Goal: Task Accomplishment & Management: Complete application form

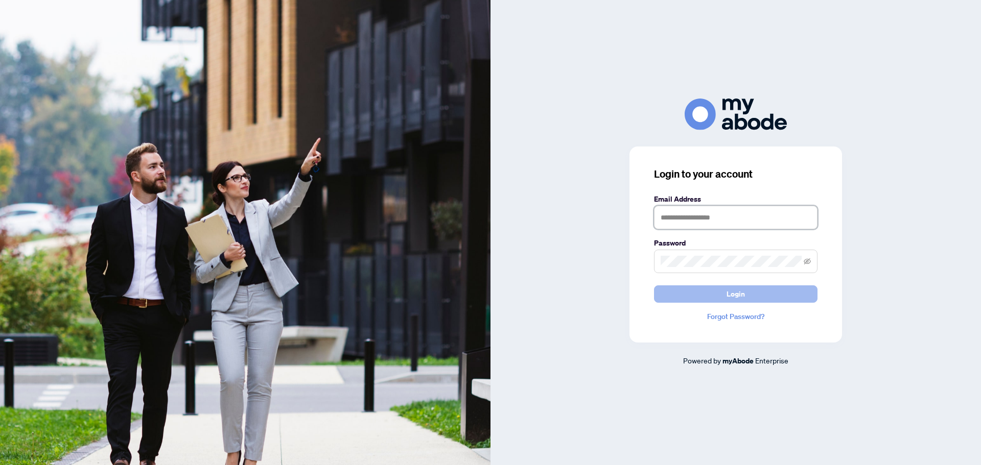
type input "**********"
click at [714, 296] on button "Login" at bounding box center [735, 294] width 163 height 17
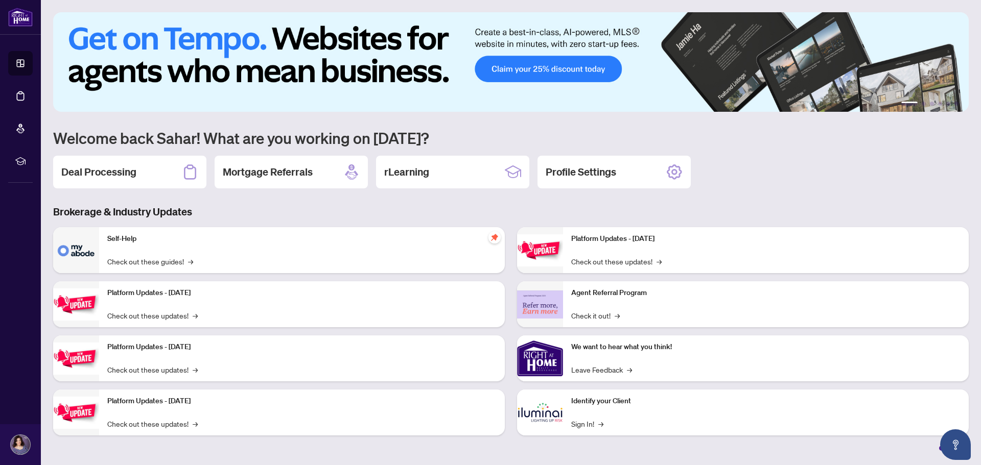
click at [97, 171] on h2 "Deal Processing" at bounding box center [98, 172] width 75 height 14
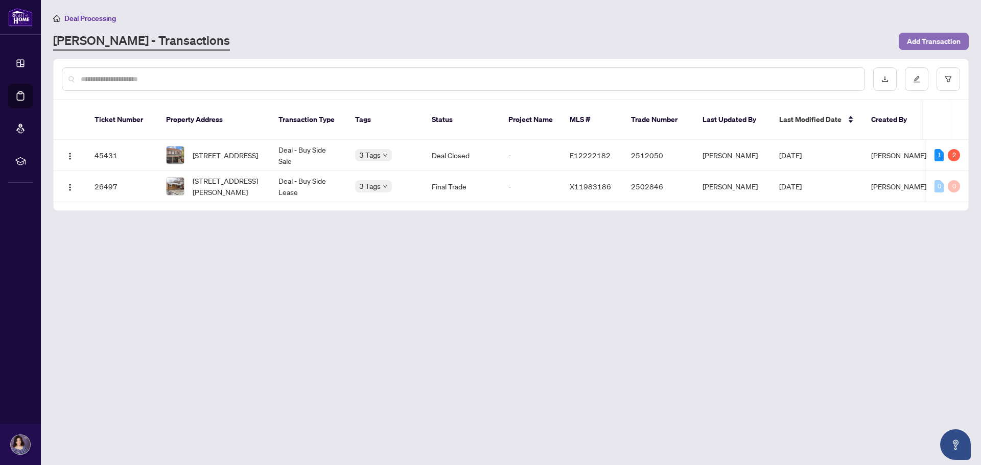
click at [931, 42] on span "Add Transaction" at bounding box center [934, 41] width 54 height 16
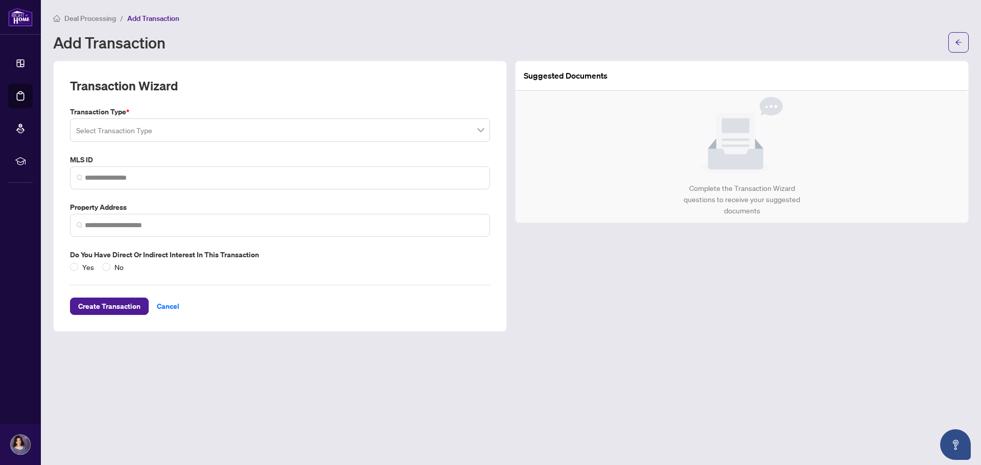
click at [479, 136] on span at bounding box center [280, 130] width 408 height 19
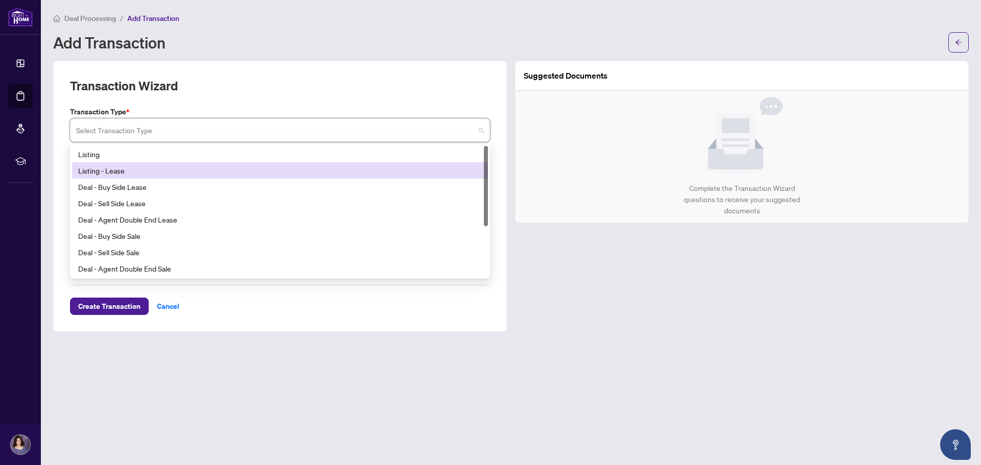
click at [120, 168] on div "Listing - Lease" at bounding box center [280, 170] width 404 height 11
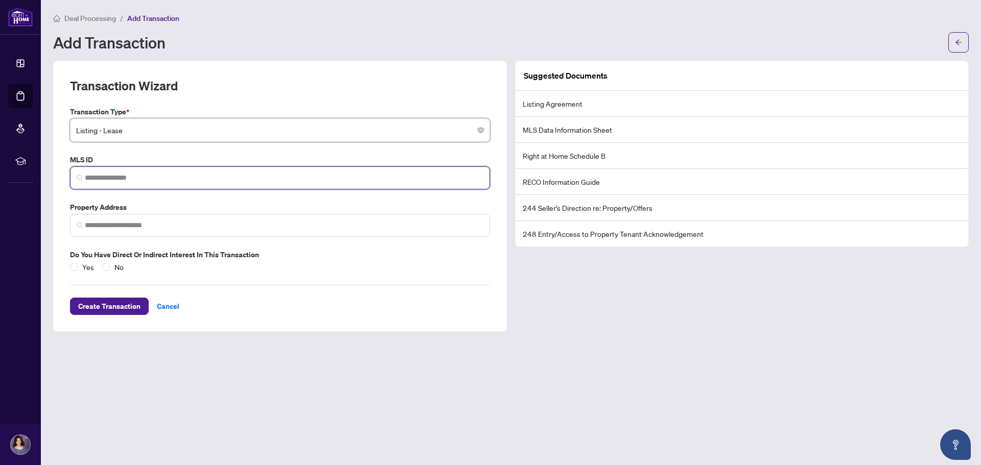
click at [123, 177] on input "search" at bounding box center [284, 178] width 398 height 11
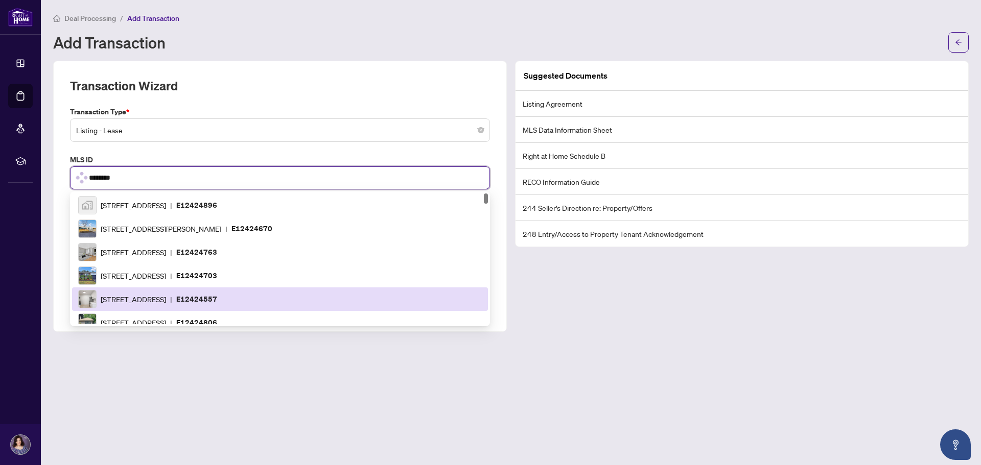
type input "*********"
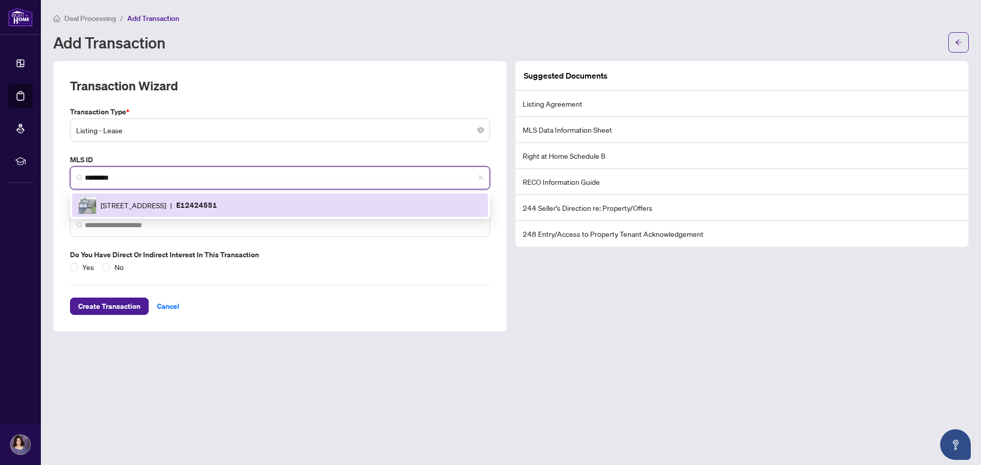
click at [89, 207] on img at bounding box center [87, 205] width 17 height 17
type input "**********"
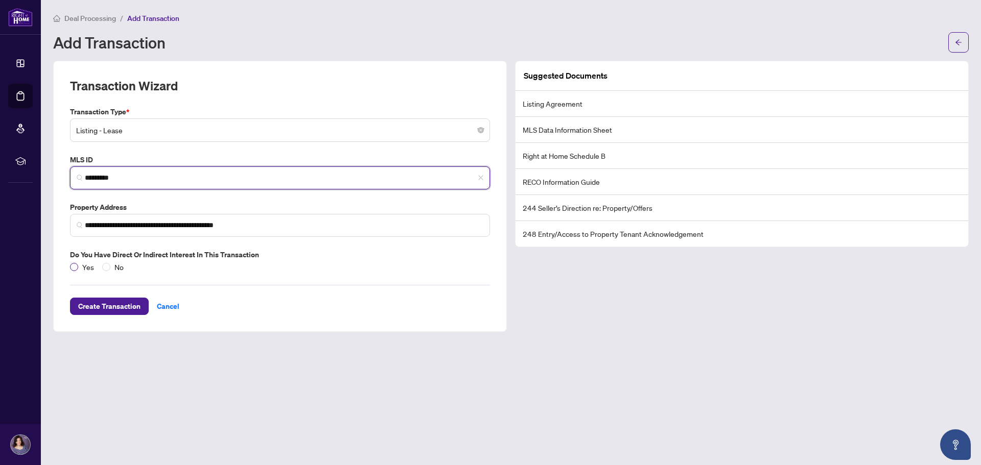
type input "*********"
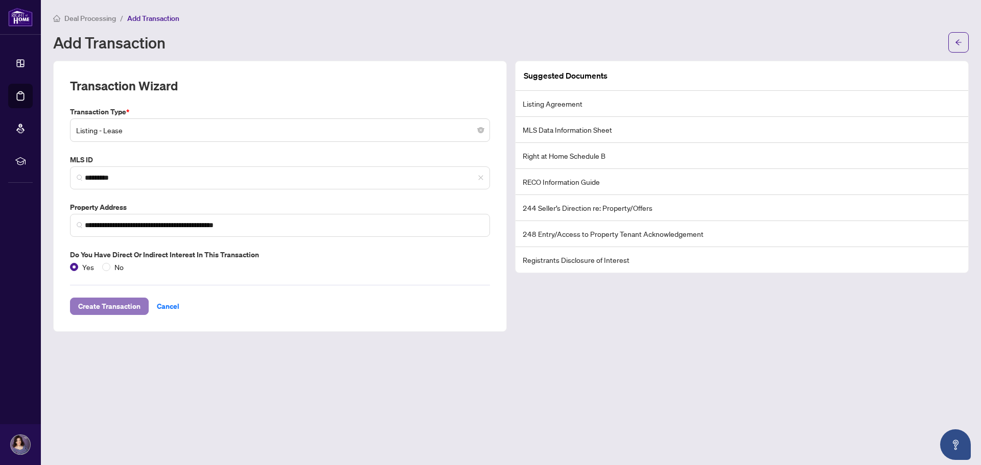
click at [119, 310] on span "Create Transaction" at bounding box center [109, 306] width 62 height 16
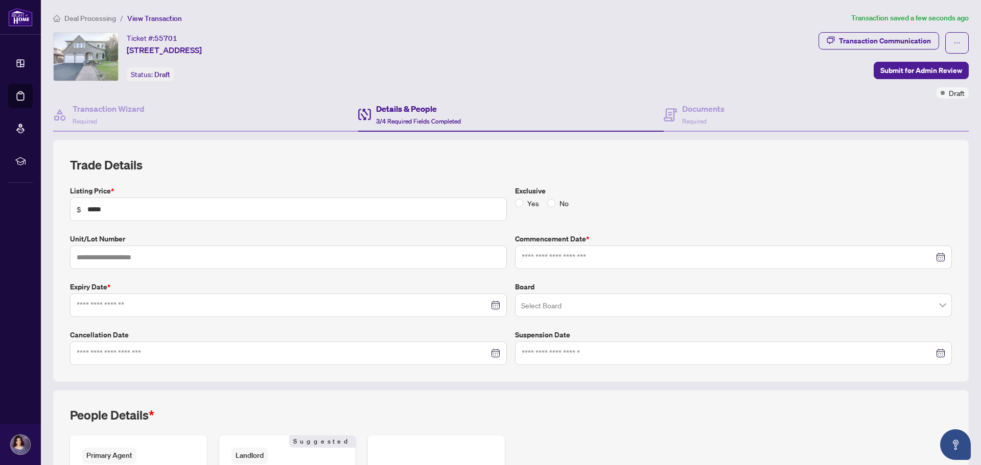
type input "**********"
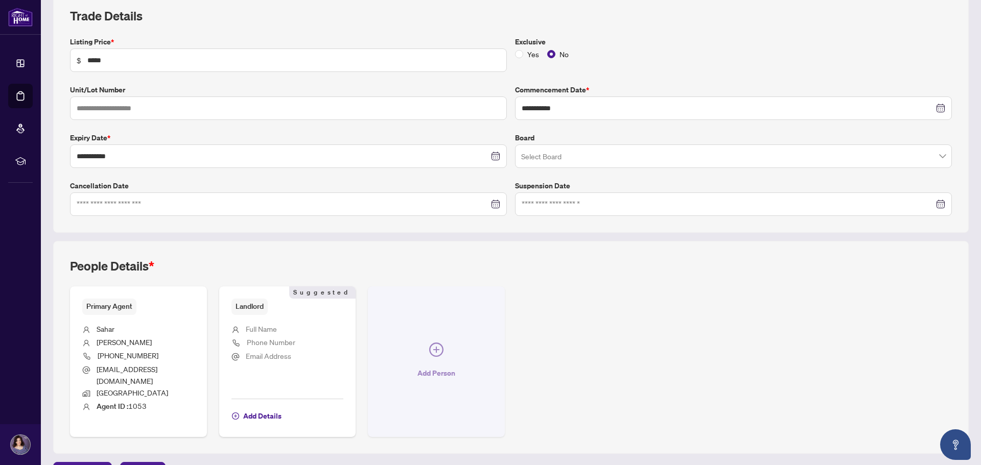
scroll to position [165, 0]
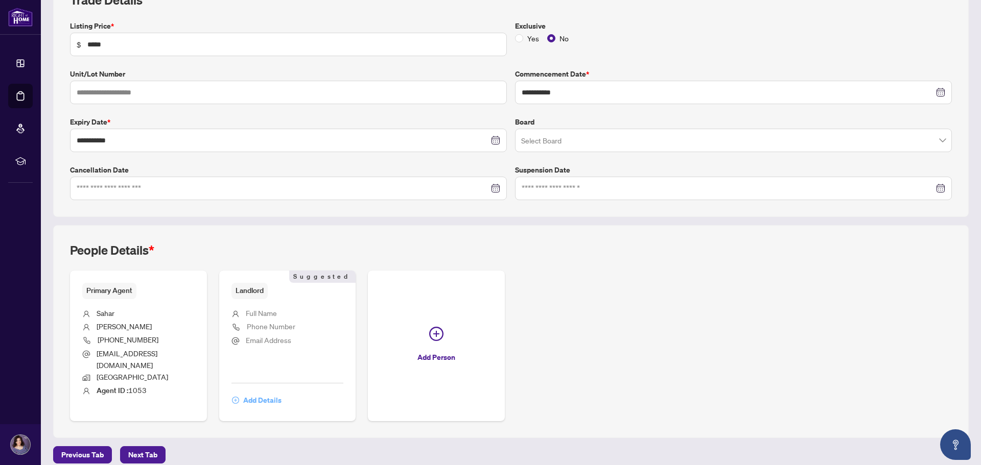
click at [252, 392] on span "Add Details" at bounding box center [262, 400] width 38 height 16
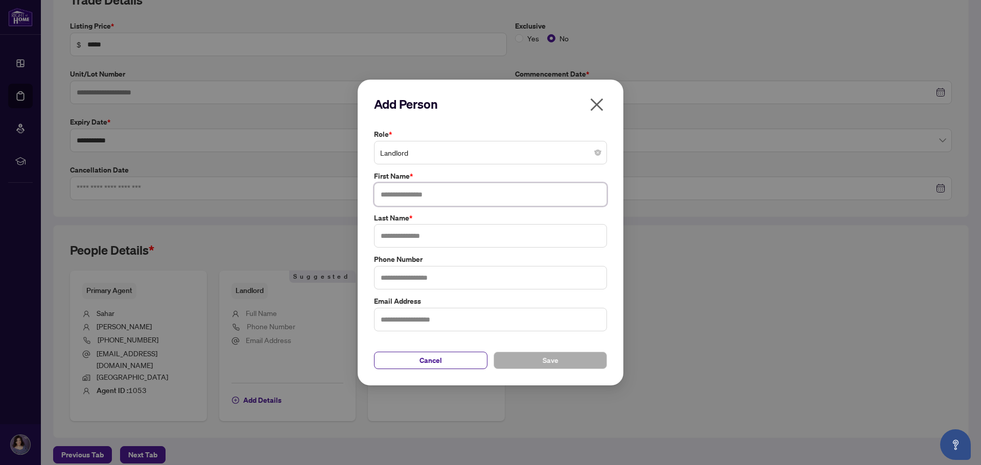
click at [396, 200] on input "text" at bounding box center [490, 195] width 233 height 24
type input "*****"
click at [392, 237] on input "text" at bounding box center [490, 236] width 233 height 24
type input "******"
click at [396, 273] on input "text" at bounding box center [490, 278] width 233 height 24
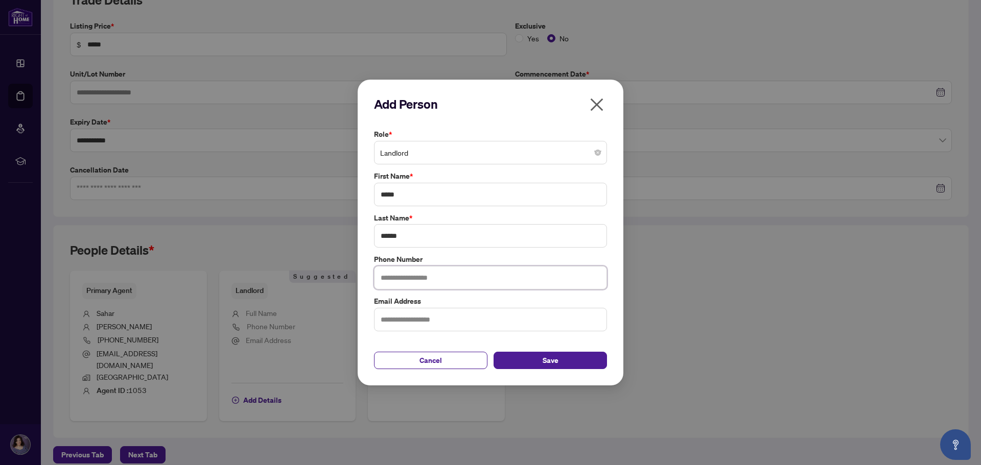
type input "**********"
click at [410, 323] on input "text" at bounding box center [490, 320] width 233 height 24
type input "**********"
click at [544, 359] on span "Save" at bounding box center [551, 361] width 16 height 16
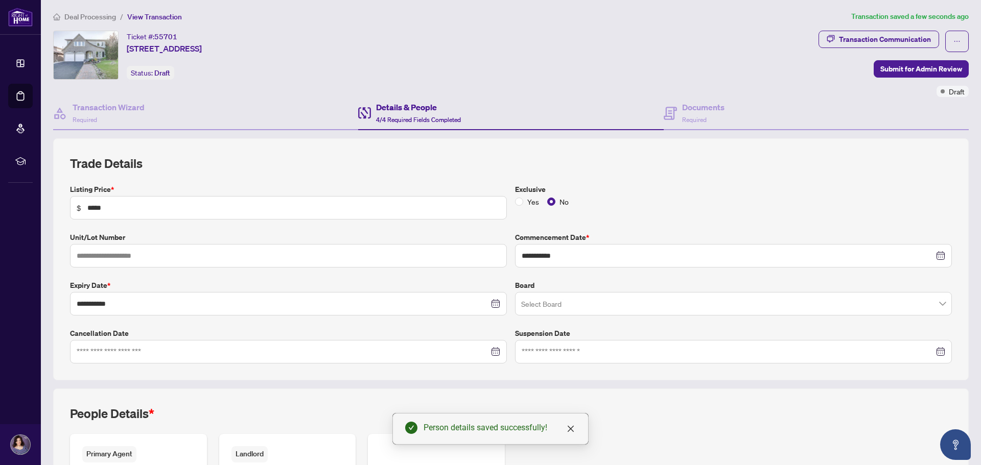
scroll to position [0, 0]
click at [406, 108] on h4 "Details & People" at bounding box center [418, 109] width 85 height 12
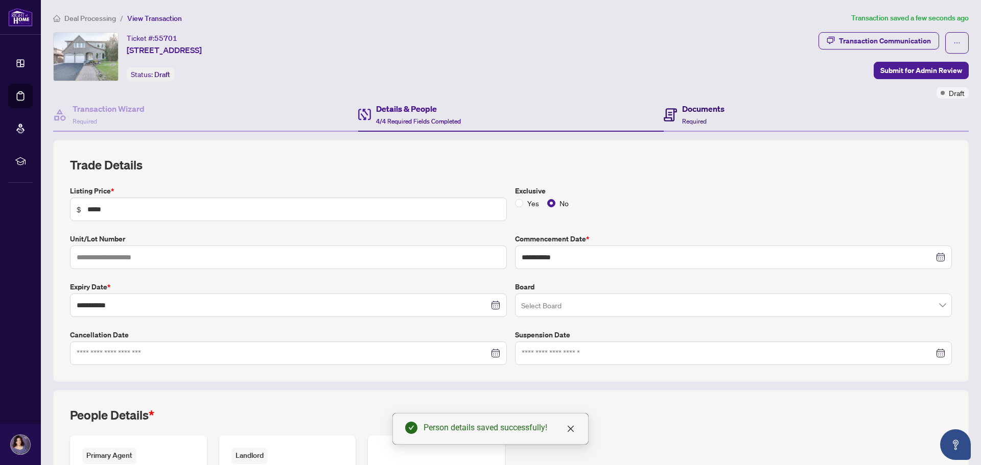
click at [686, 113] on h4 "Documents" at bounding box center [703, 109] width 42 height 12
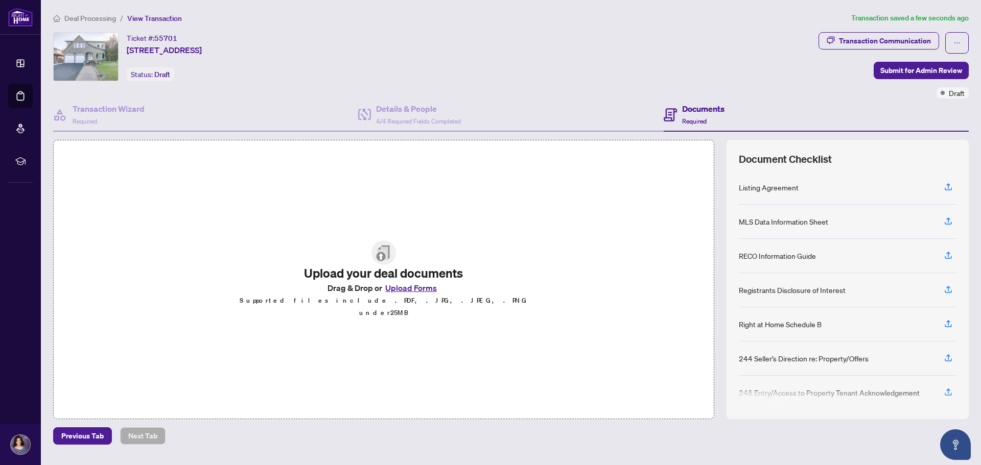
click at [424, 295] on button "Upload Forms" at bounding box center [411, 287] width 58 height 13
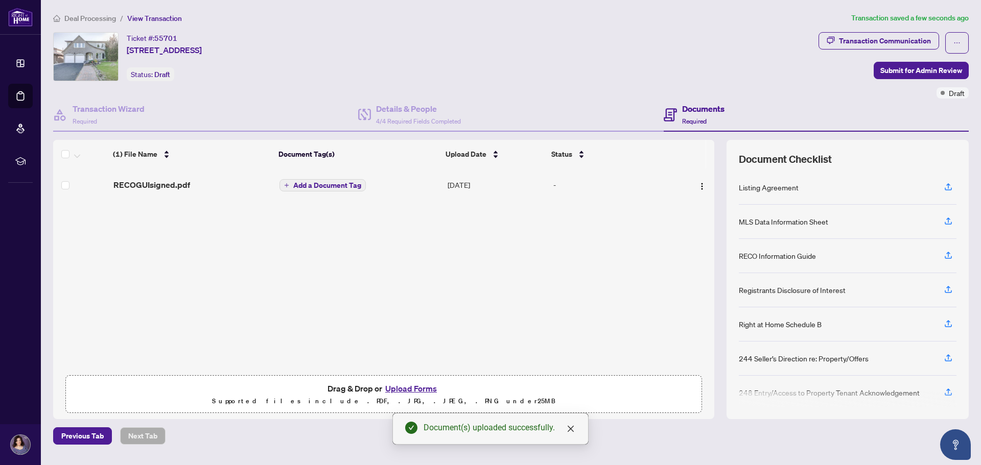
click at [287, 181] on button "Add a Document Tag" at bounding box center [322, 185] width 86 height 12
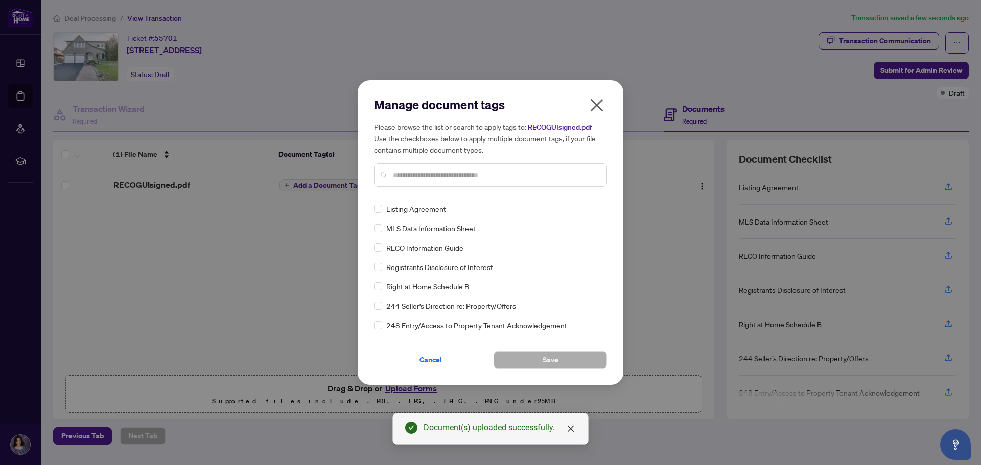
click at [405, 178] on input "text" at bounding box center [495, 175] width 205 height 11
click at [529, 362] on button "Save" at bounding box center [550, 359] width 113 height 17
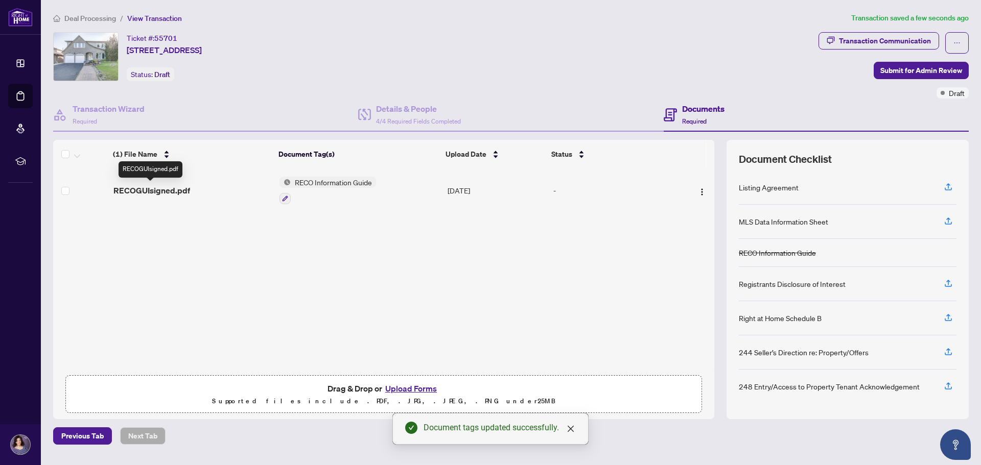
click at [160, 188] on span "RECOGUIsigned.pdf" at bounding box center [151, 190] width 77 height 12
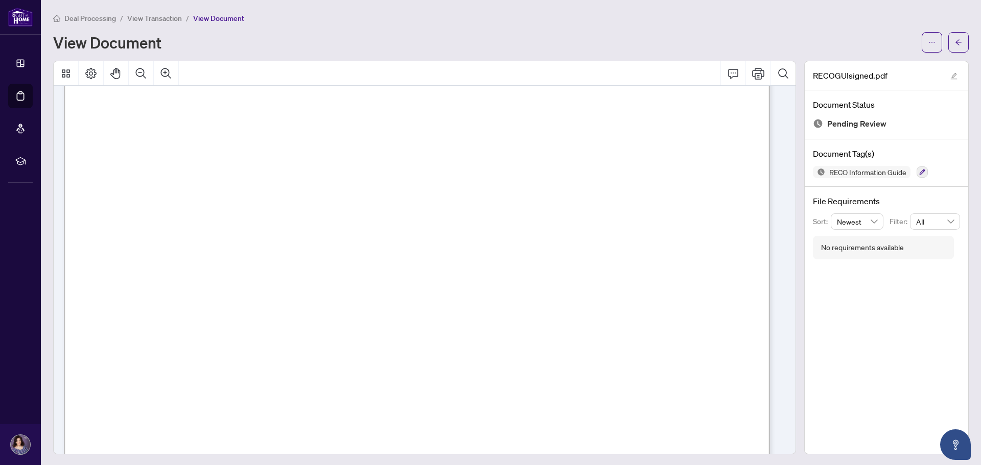
scroll to position [11327, 0]
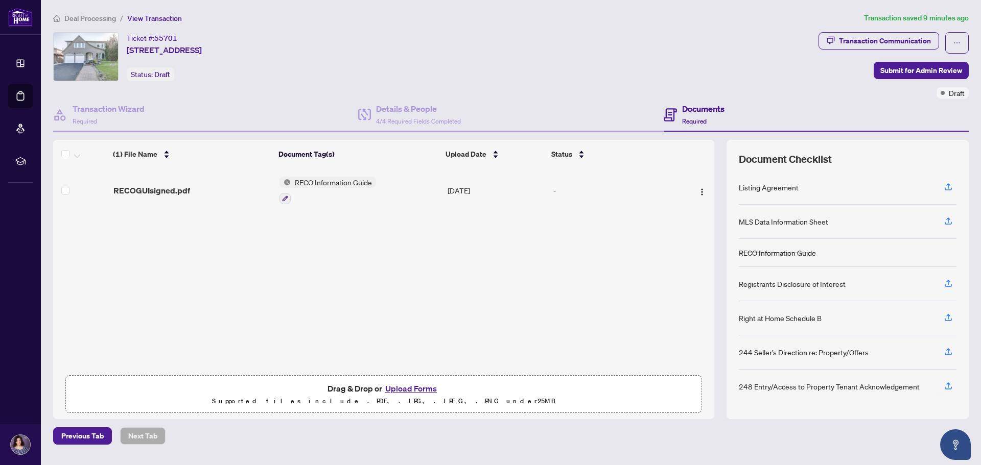
click at [407, 390] on button "Upload Forms" at bounding box center [411, 388] width 58 height 13
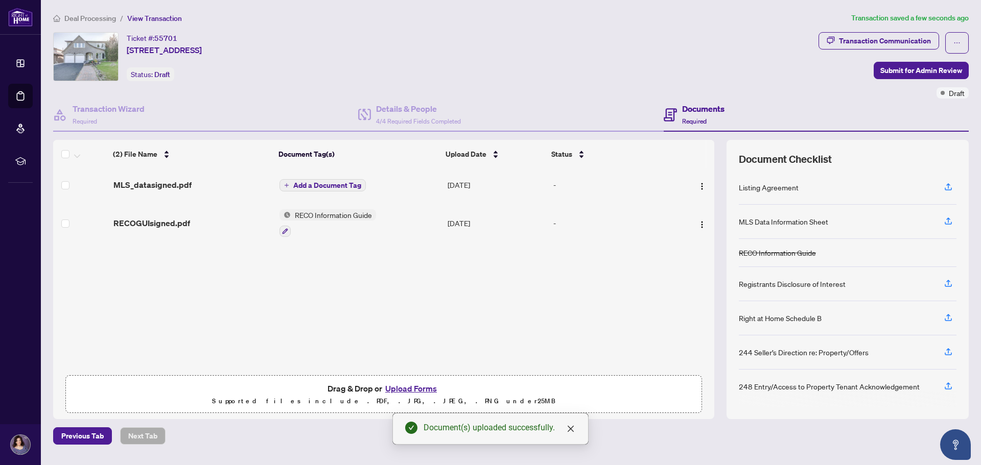
click at [340, 216] on span "RECO Information Guide" at bounding box center [333, 214] width 85 height 11
click at [324, 266] on span "RECO Information Guide" at bounding box center [324, 265] width 85 height 11
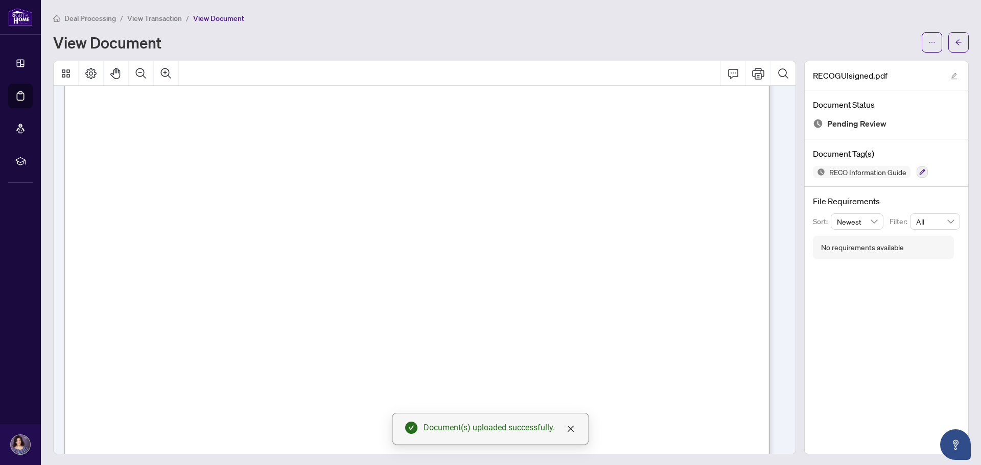
scroll to position [358, 0]
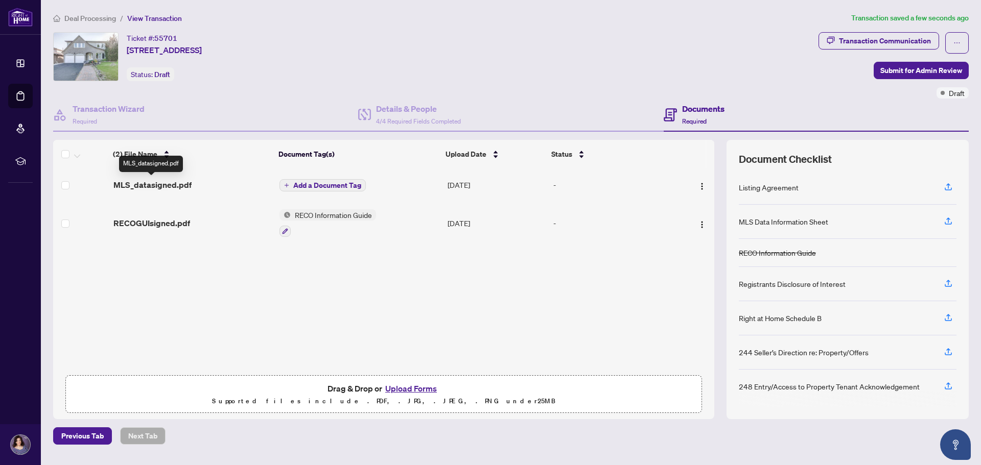
click at [152, 183] on span "MLS_datasigned.pdf" at bounding box center [152, 185] width 78 height 12
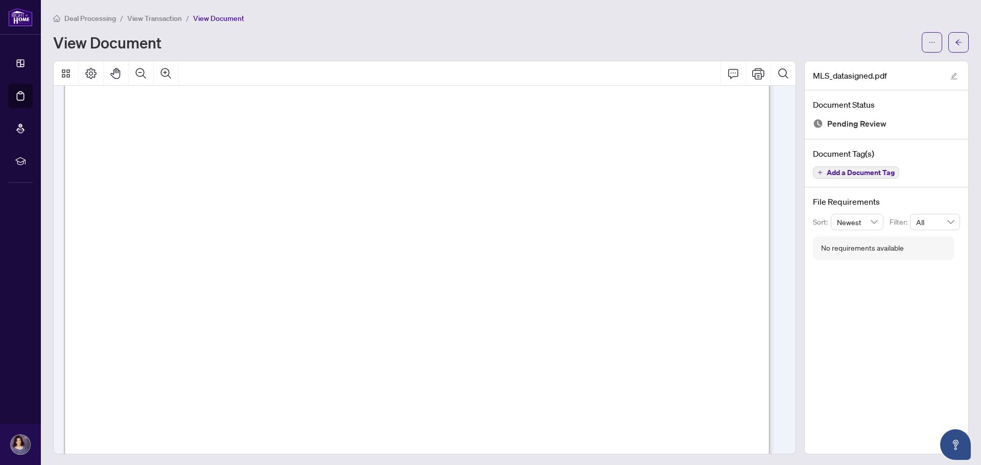
scroll to position [9745, 0]
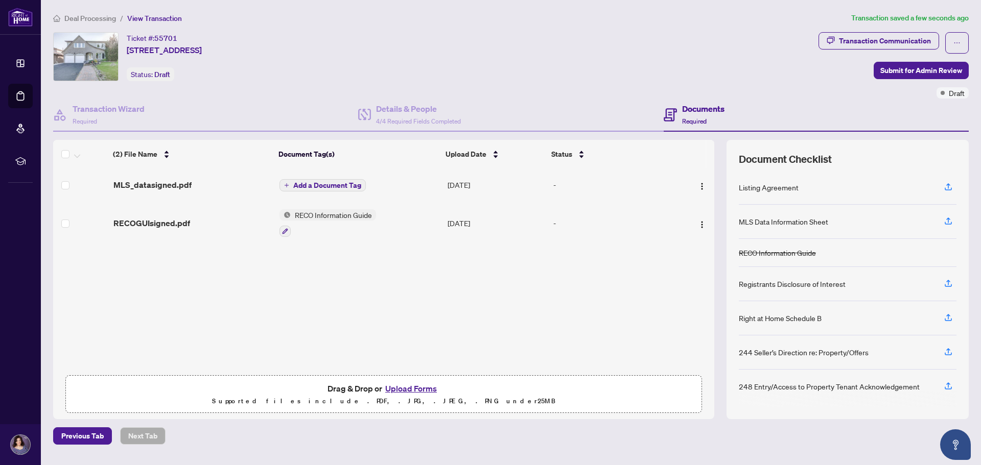
click at [288, 184] on icon "plus" at bounding box center [286, 185] width 5 height 5
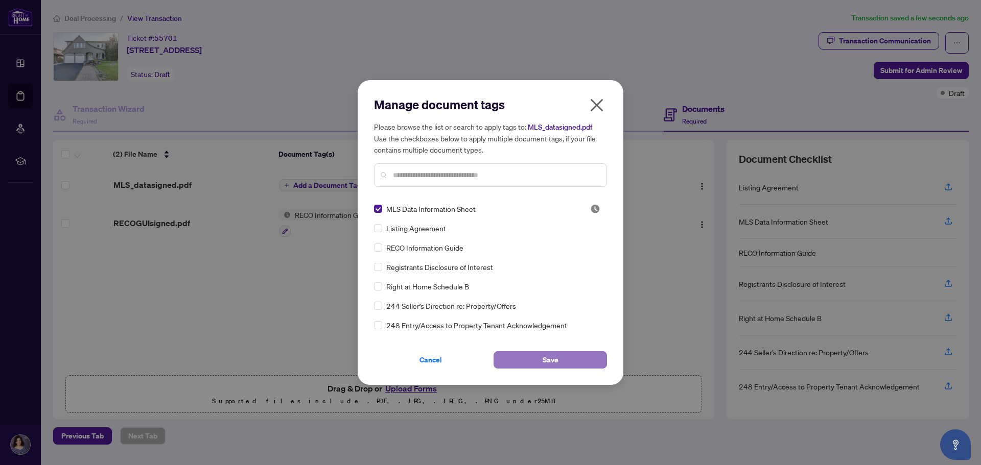
click at [554, 358] on span "Save" at bounding box center [551, 360] width 16 height 16
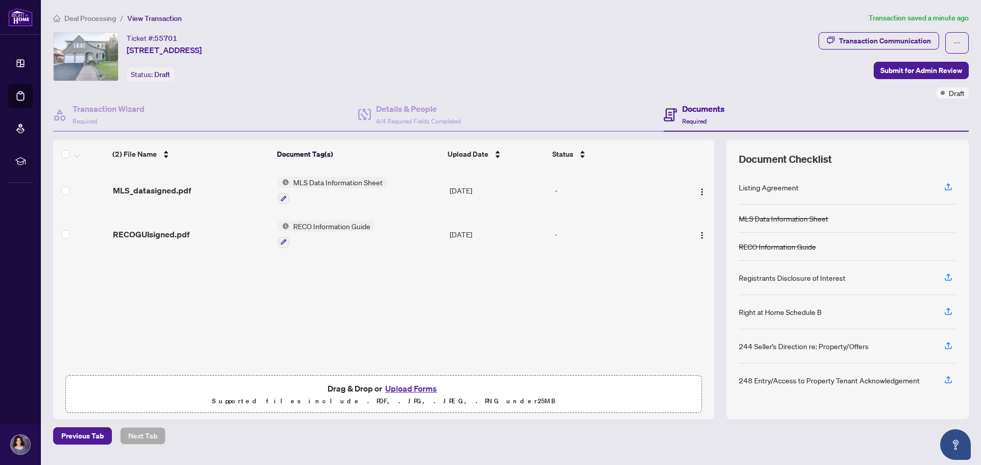
click at [420, 389] on button "Upload Forms" at bounding box center [411, 388] width 58 height 13
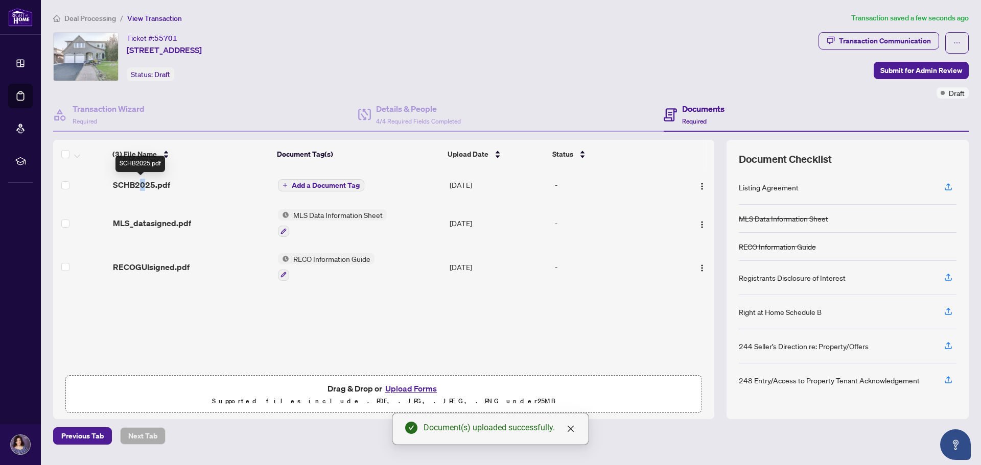
click at [143, 181] on span "SCHB2025.pdf" at bounding box center [141, 185] width 57 height 12
click at [426, 387] on button "Upload Forms" at bounding box center [411, 388] width 58 height 13
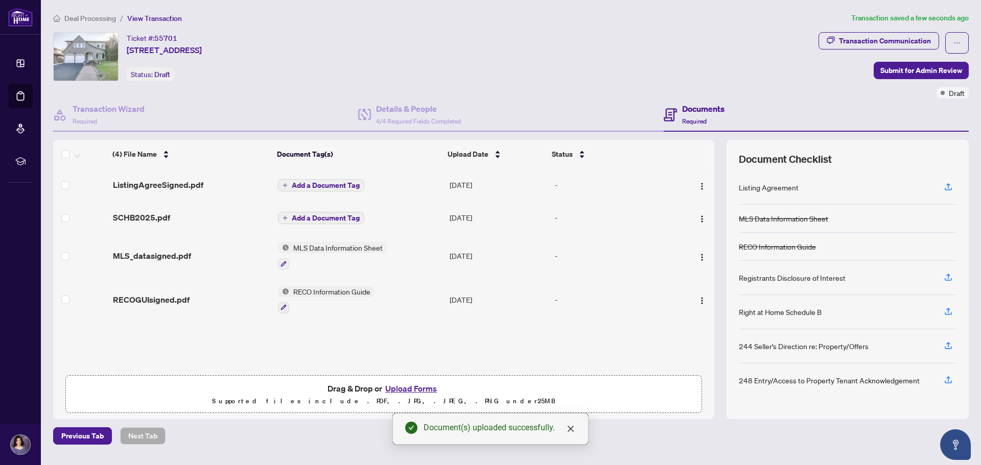
click at [344, 287] on span "RECO Information Guide" at bounding box center [331, 291] width 85 height 11
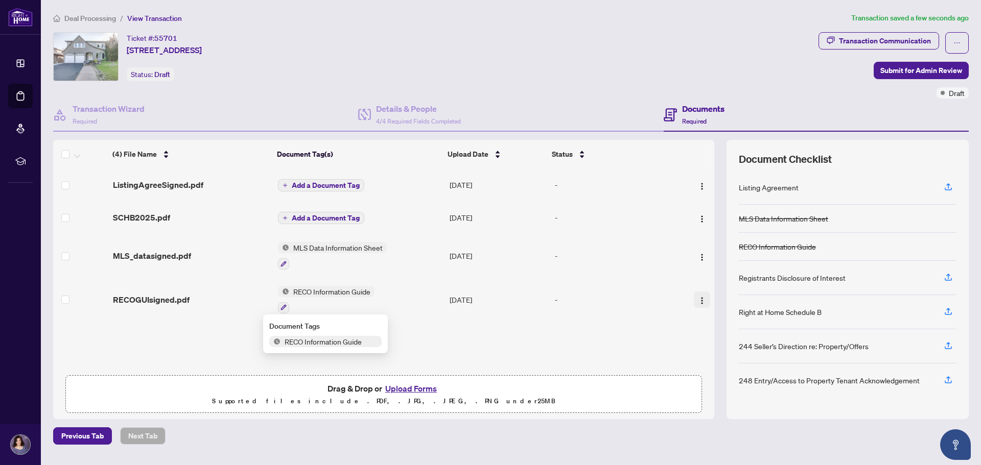
click at [701, 298] on img "button" at bounding box center [702, 301] width 8 height 8
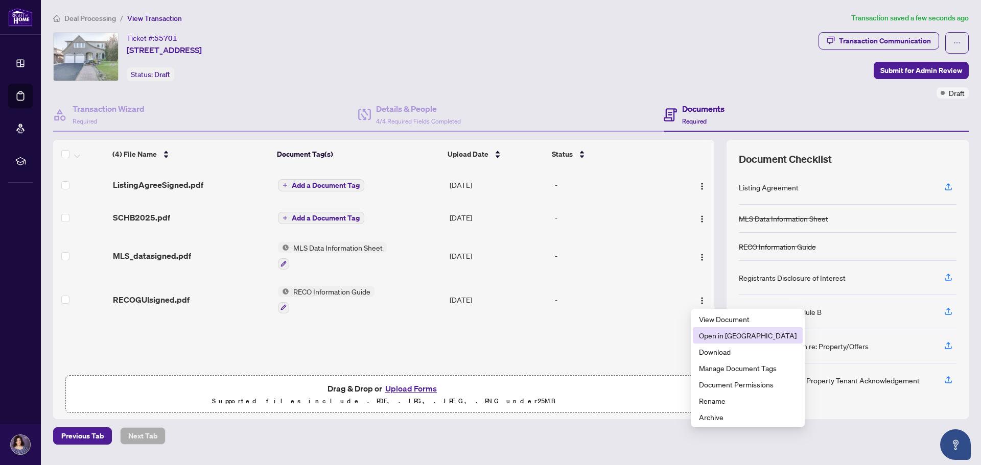
click at [743, 331] on span "Open in [GEOGRAPHIC_DATA]" at bounding box center [748, 335] width 98 height 11
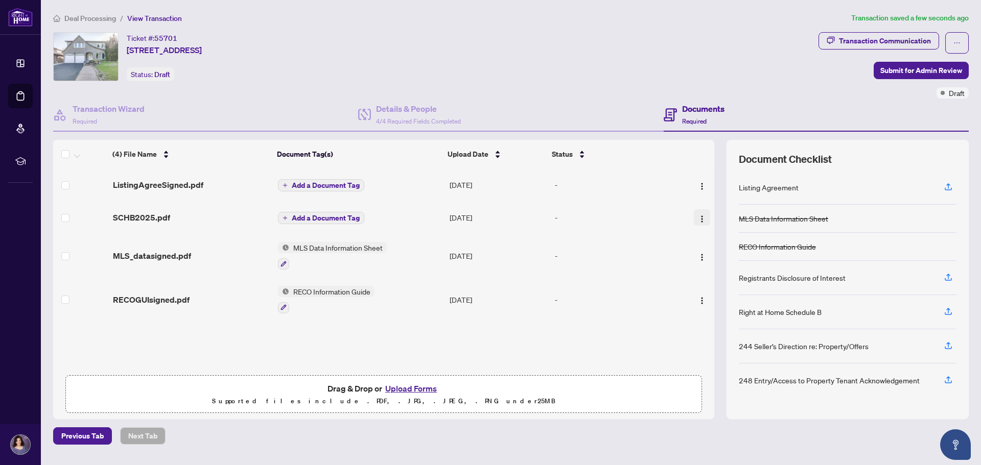
click at [698, 218] on img "button" at bounding box center [702, 219] width 8 height 8
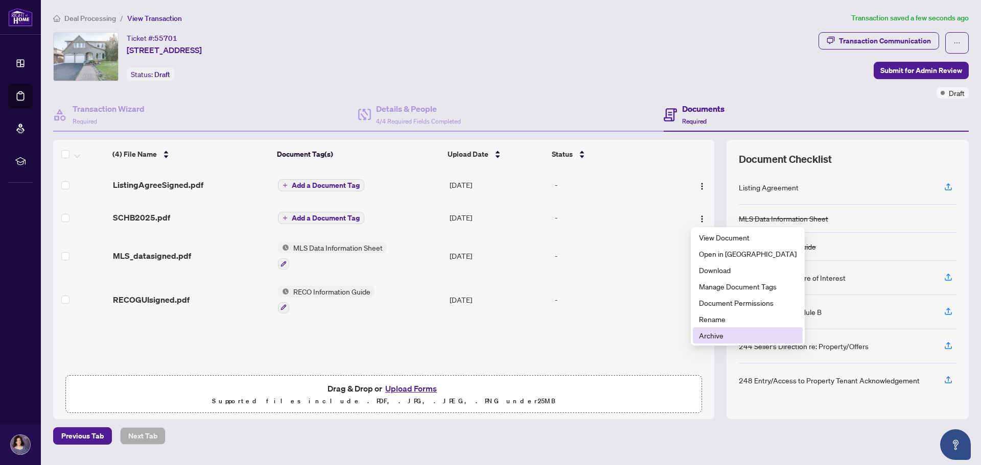
click at [714, 339] on span "Archive" at bounding box center [748, 335] width 98 height 11
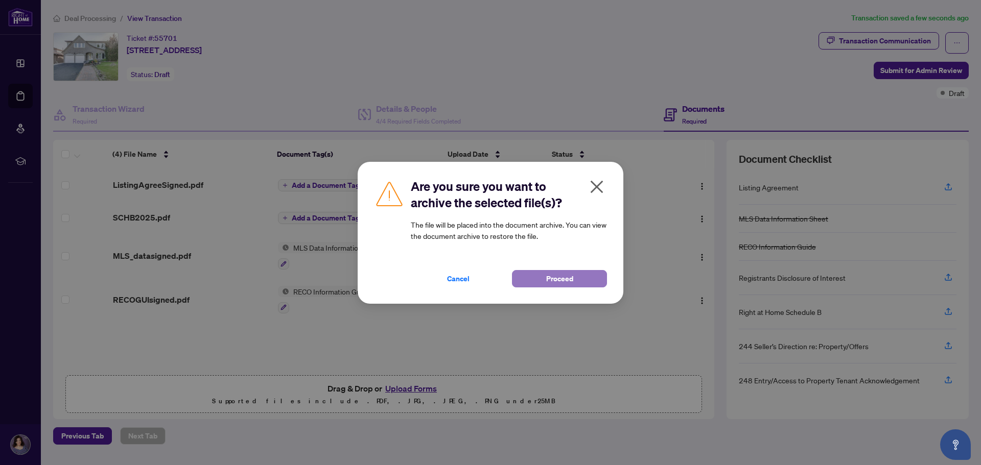
click at [559, 282] on span "Proceed" at bounding box center [559, 279] width 27 height 16
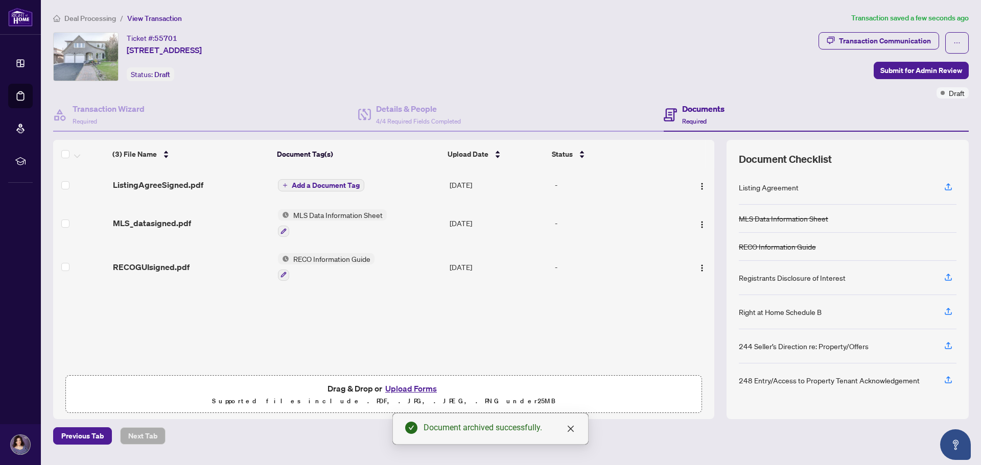
click at [342, 184] on span "Add a Document Tag" at bounding box center [326, 185] width 68 height 7
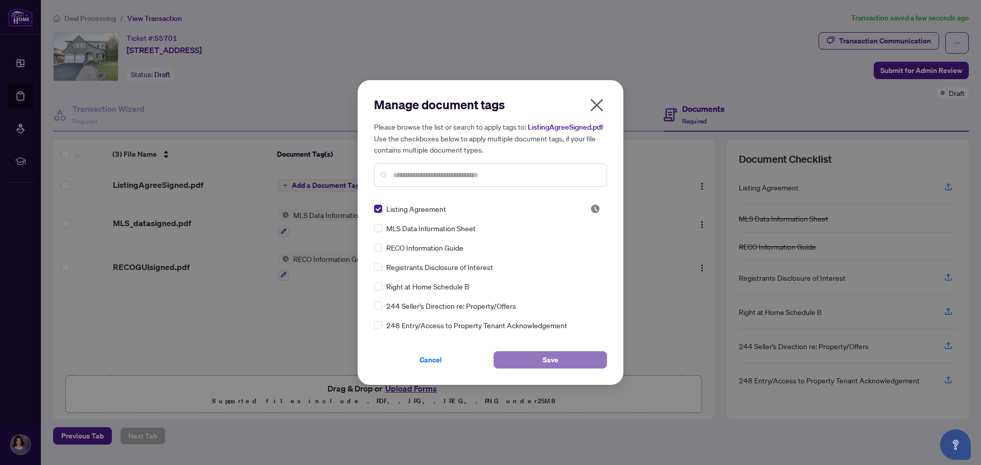
click at [549, 355] on span "Save" at bounding box center [551, 360] width 16 height 16
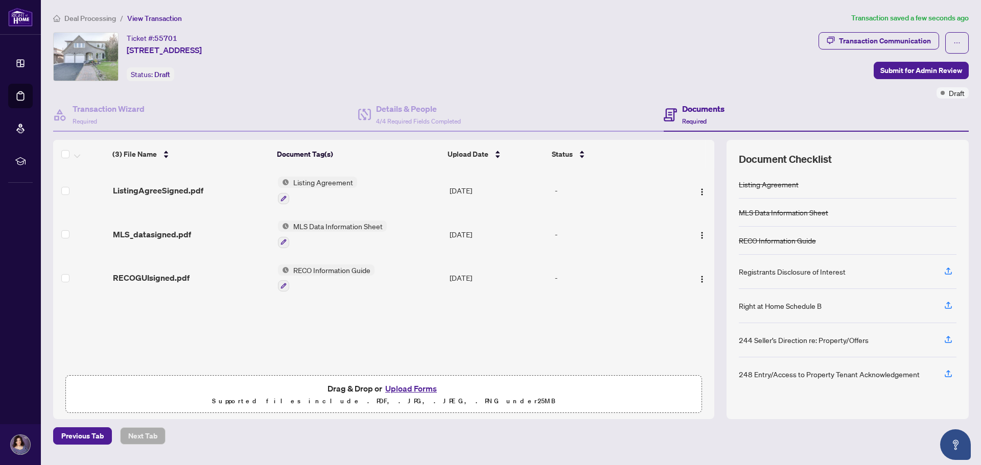
click at [327, 180] on span "Listing Agreement" at bounding box center [323, 182] width 68 height 11
click at [386, 193] on td "Listing Agreement" at bounding box center [360, 191] width 172 height 44
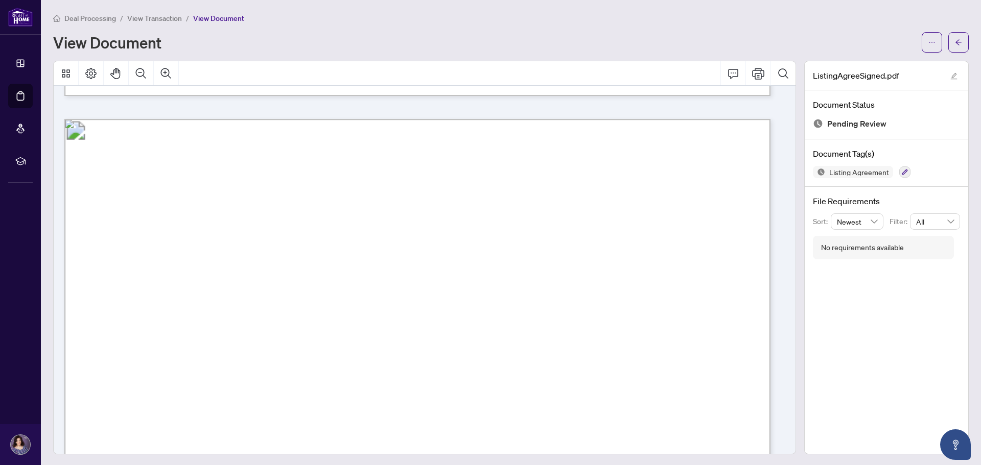
scroll to position [3832, 0]
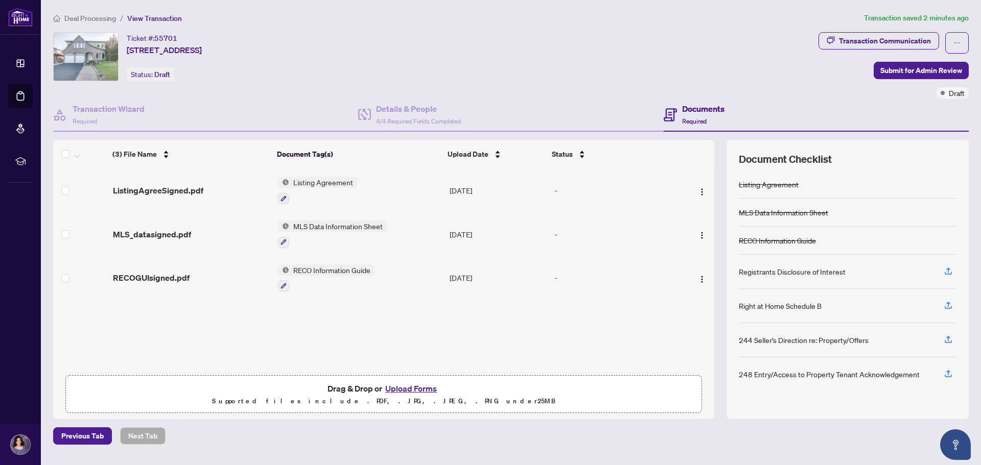
click at [419, 387] on button "Upload Forms" at bounding box center [411, 388] width 58 height 13
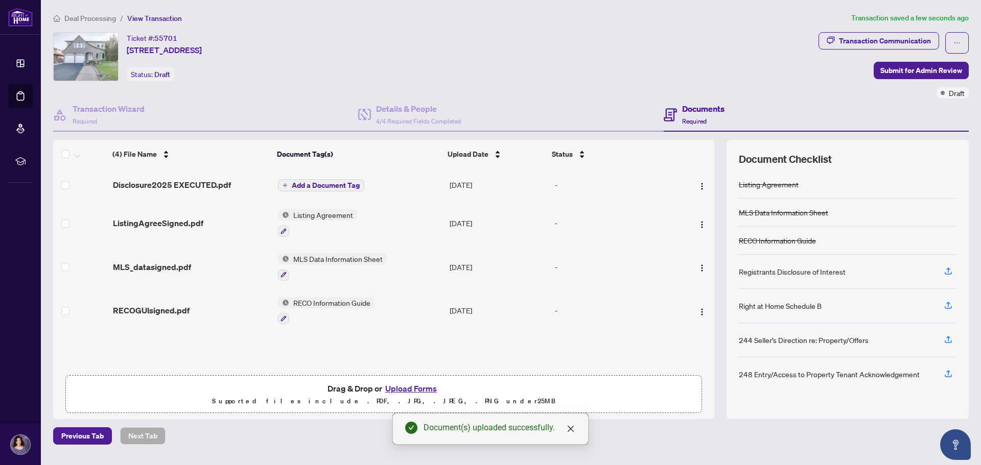
click at [339, 184] on span "Add a Document Tag" at bounding box center [326, 185] width 68 height 7
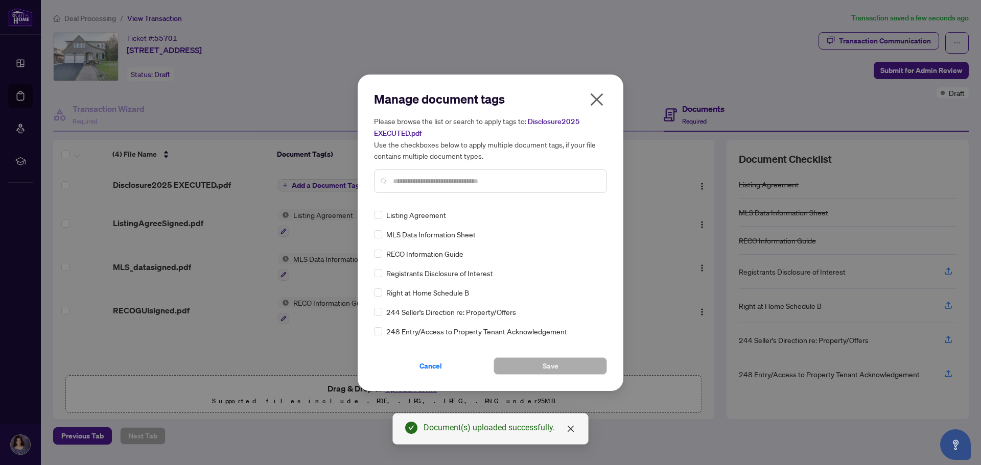
click at [405, 182] on input "text" at bounding box center [495, 181] width 205 height 11
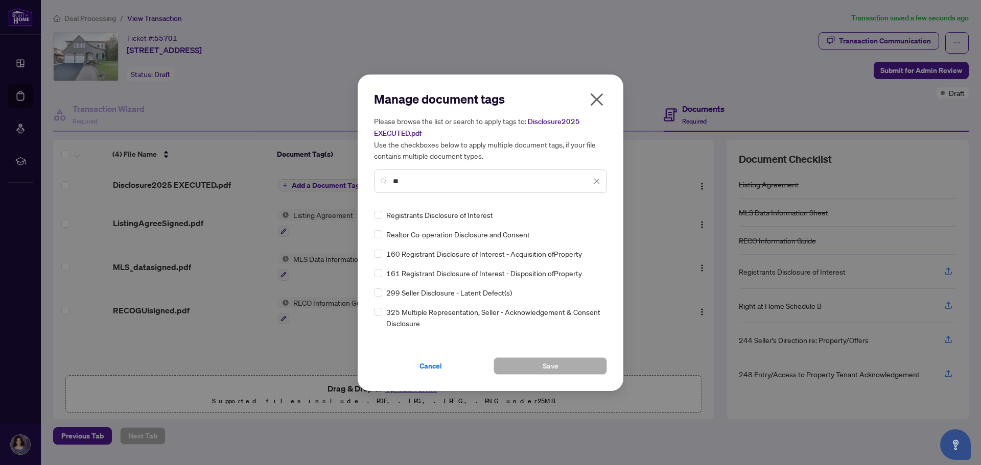
type input "*"
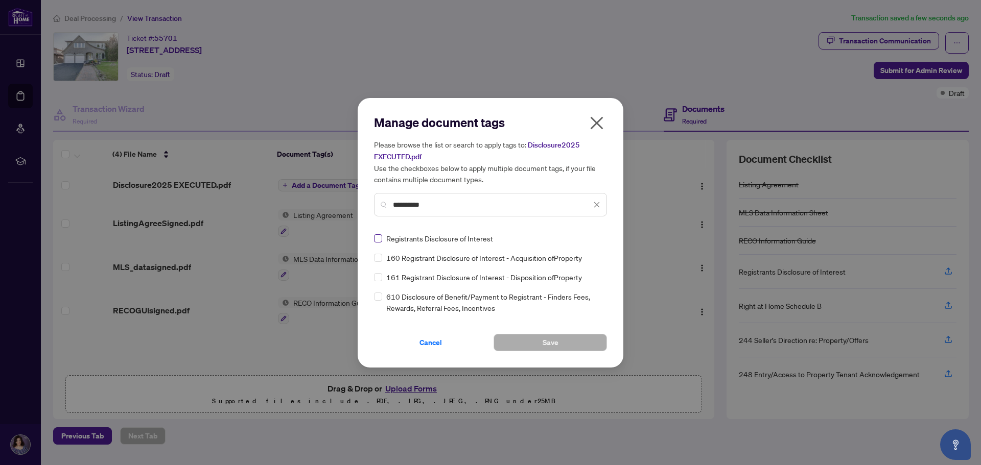
type input "**********"
click at [547, 337] on span "Save" at bounding box center [551, 343] width 16 height 16
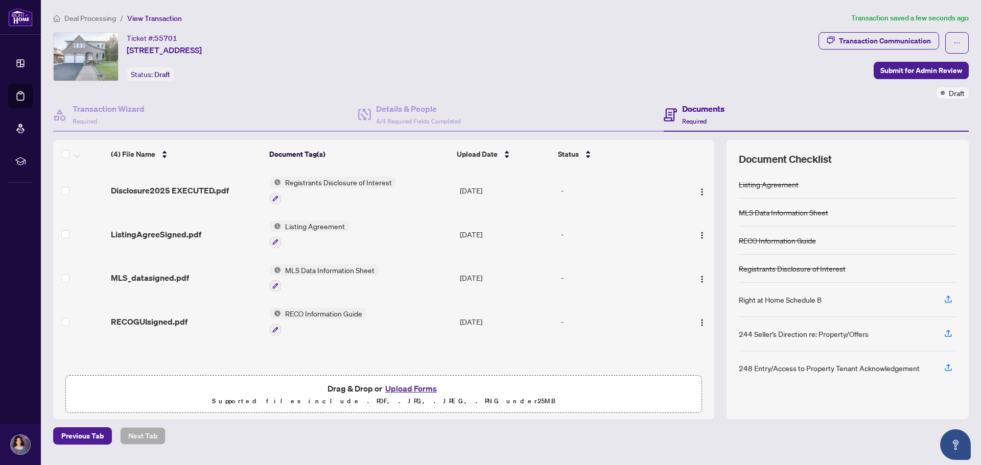
click at [426, 386] on button "Upload Forms" at bounding box center [411, 388] width 58 height 13
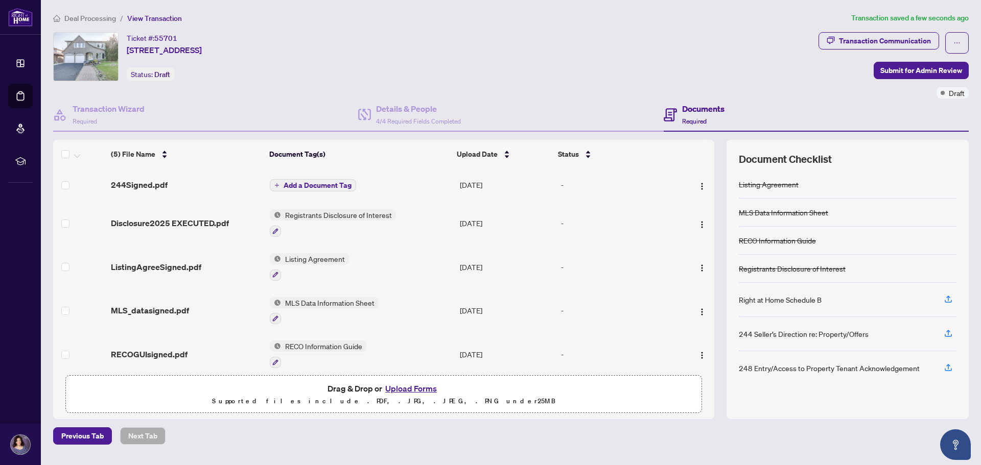
click at [321, 185] on span "Add a Document Tag" at bounding box center [318, 185] width 68 height 7
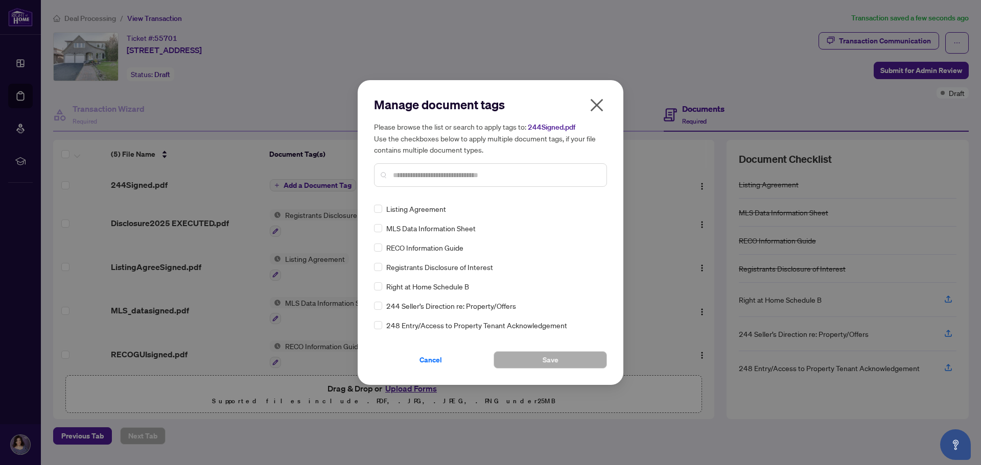
click at [410, 173] on input "text" at bounding box center [495, 175] width 205 height 11
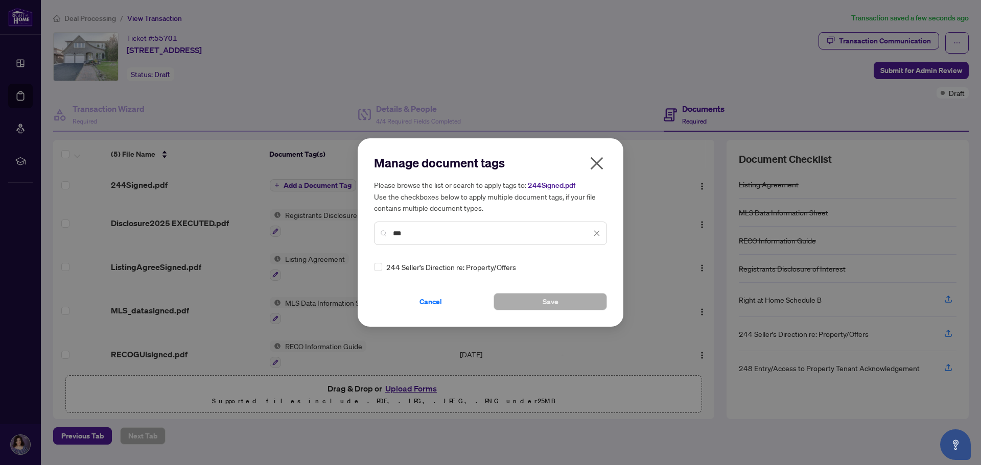
type input "***"
click at [534, 304] on button "Save" at bounding box center [550, 301] width 113 height 17
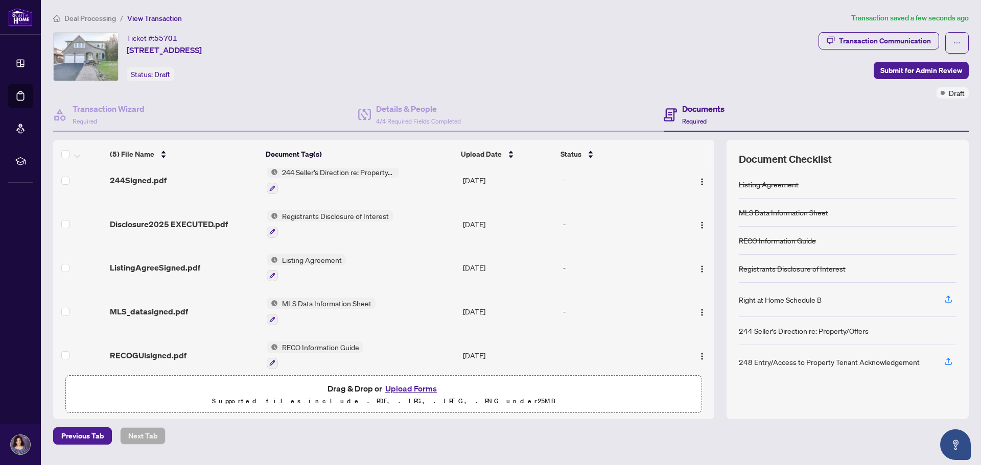
scroll to position [19, 0]
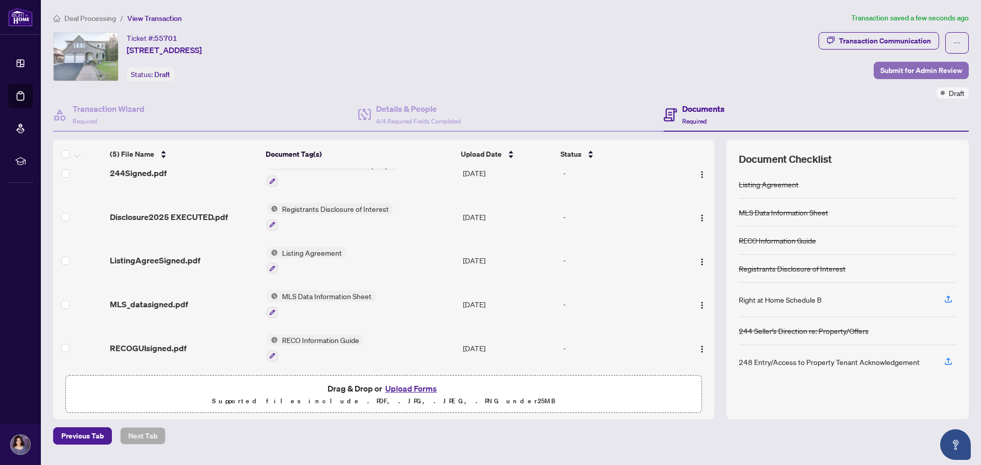
click at [904, 71] on span "Submit for Admin Review" at bounding box center [921, 70] width 82 height 16
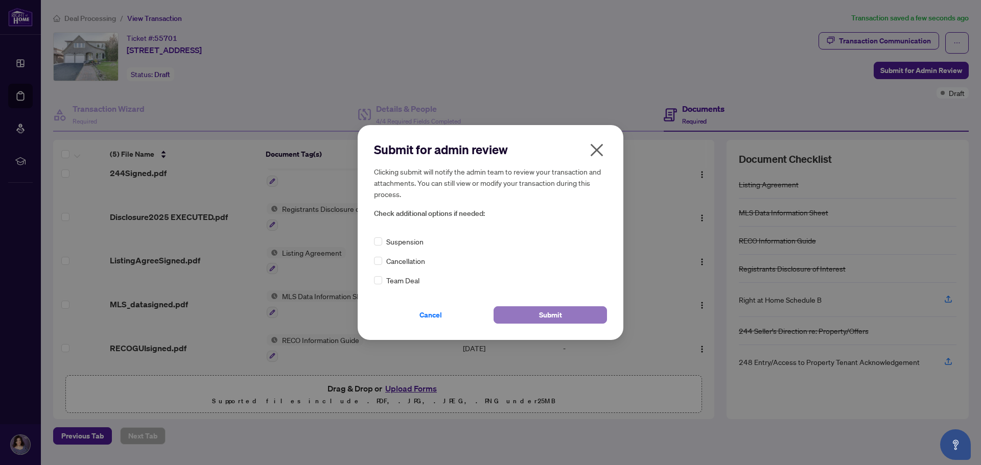
click at [554, 318] on span "Submit" at bounding box center [550, 315] width 23 height 16
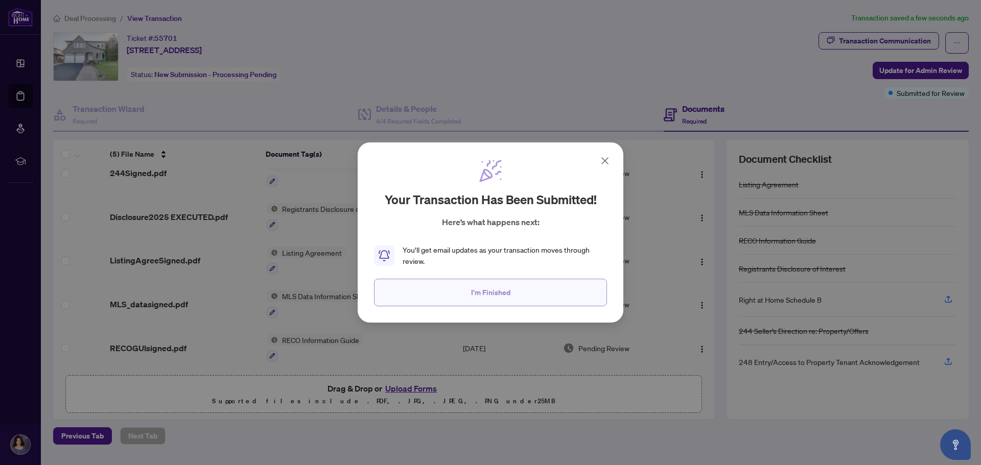
click at [494, 300] on span "I'm Finished" at bounding box center [490, 293] width 39 height 16
